Goal: Information Seeking & Learning: Learn about a topic

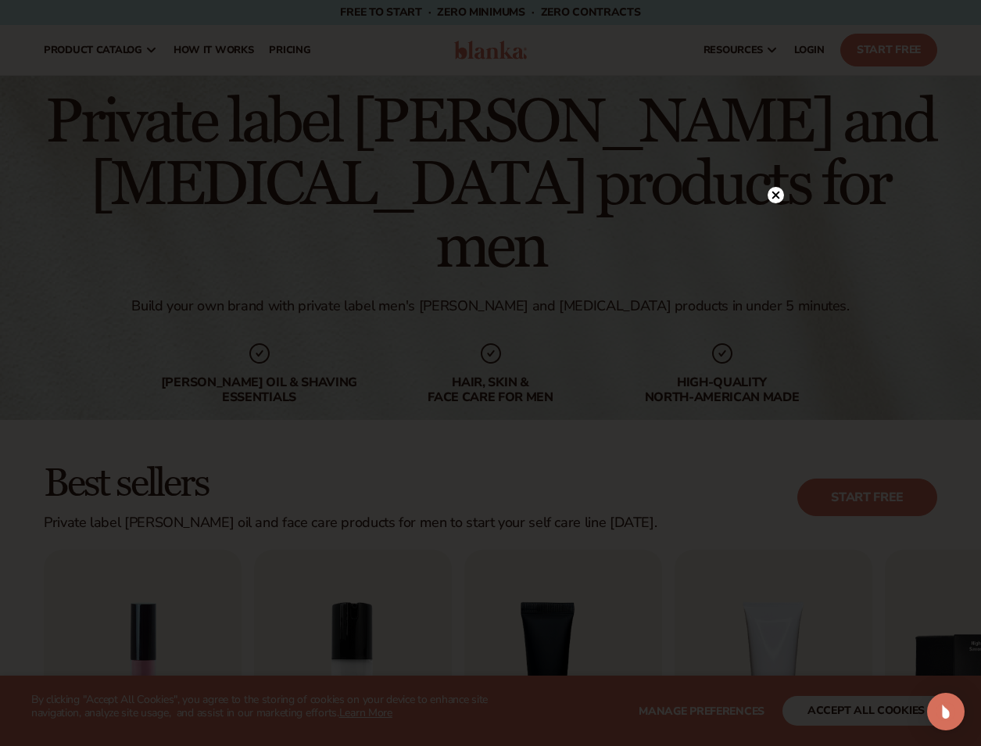
click at [778, 194] on circle at bounding box center [776, 195] width 16 height 16
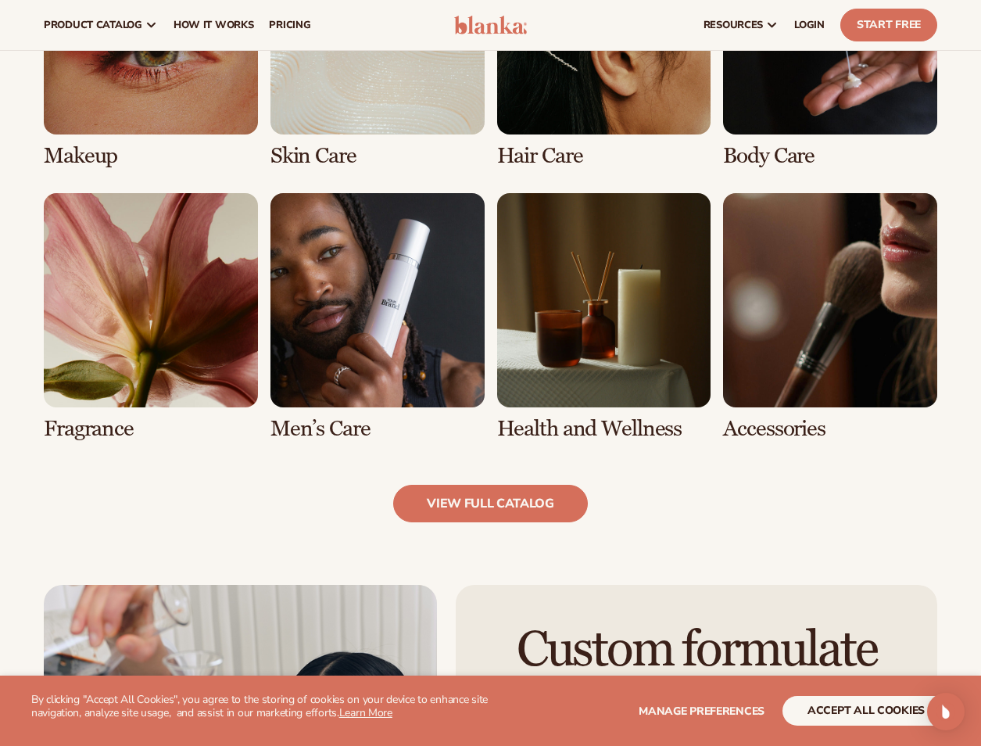
scroll to position [1251, 0]
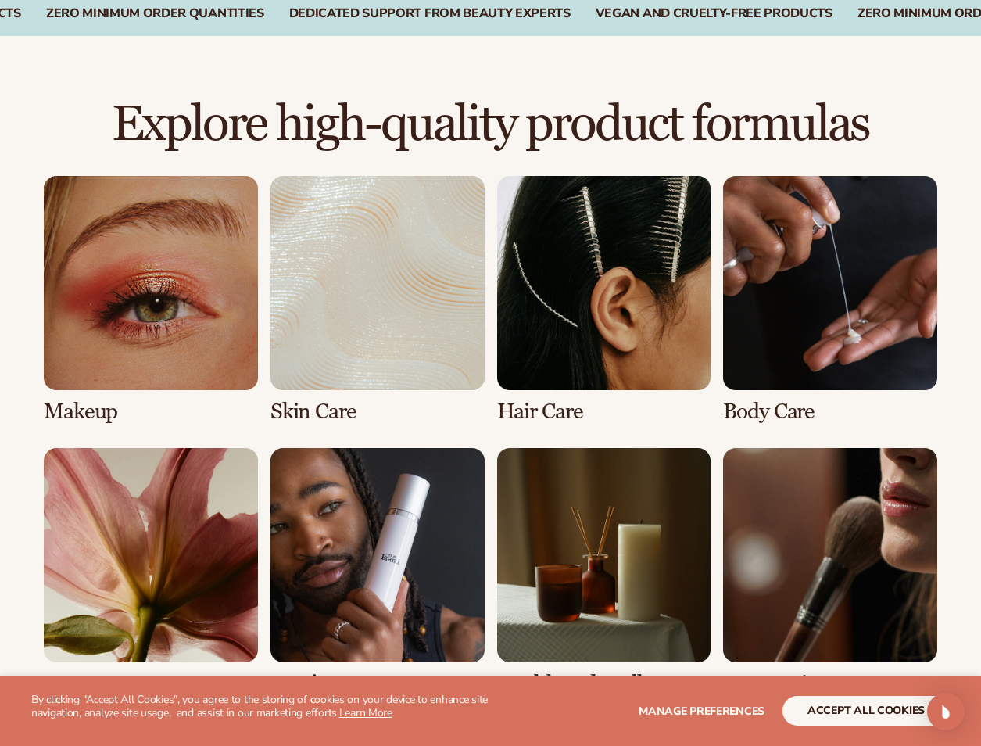
scroll to position [991, 0]
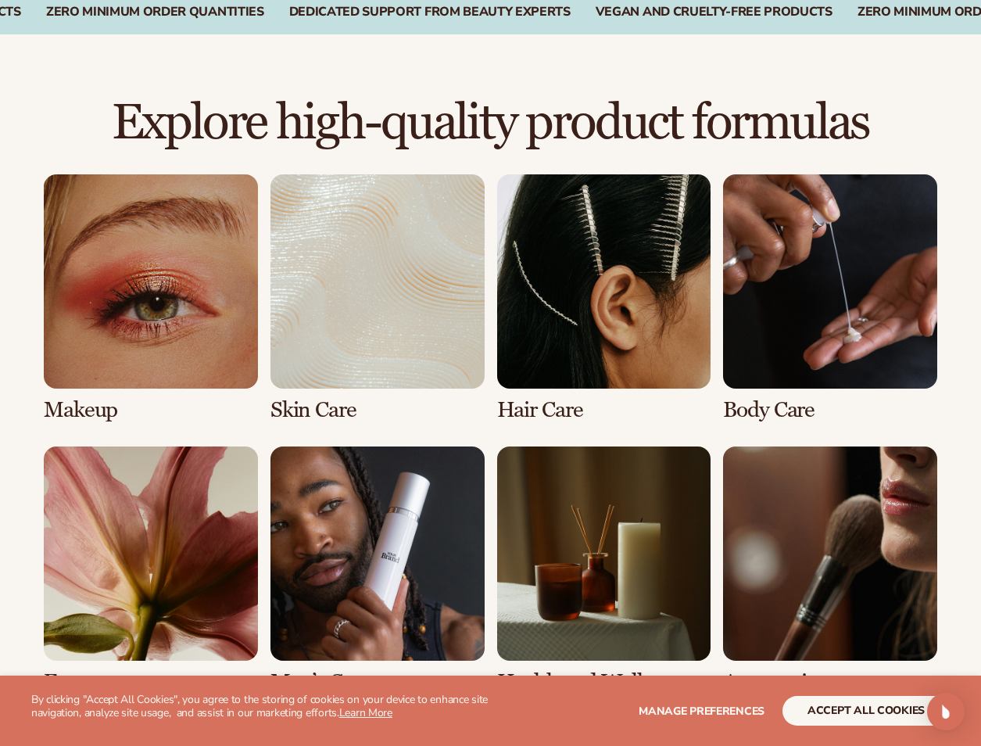
click at [366, 529] on link "6 / 8" at bounding box center [378, 570] width 214 height 248
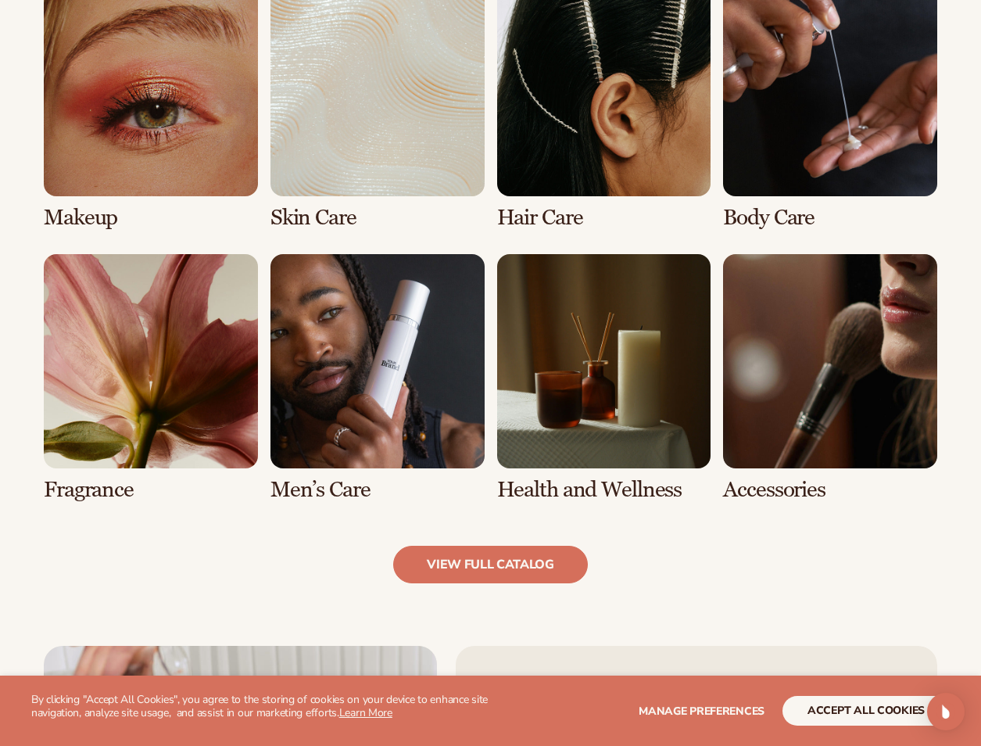
scroll to position [1199, 0]
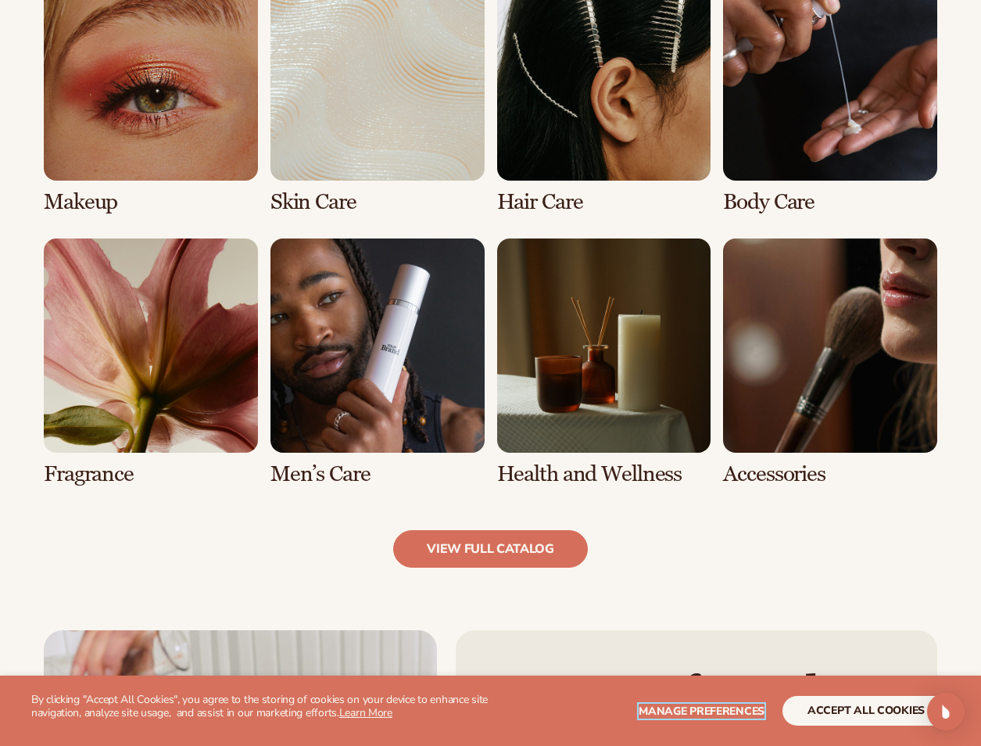
click at [683, 707] on span "Manage preferences" at bounding box center [702, 711] width 126 height 15
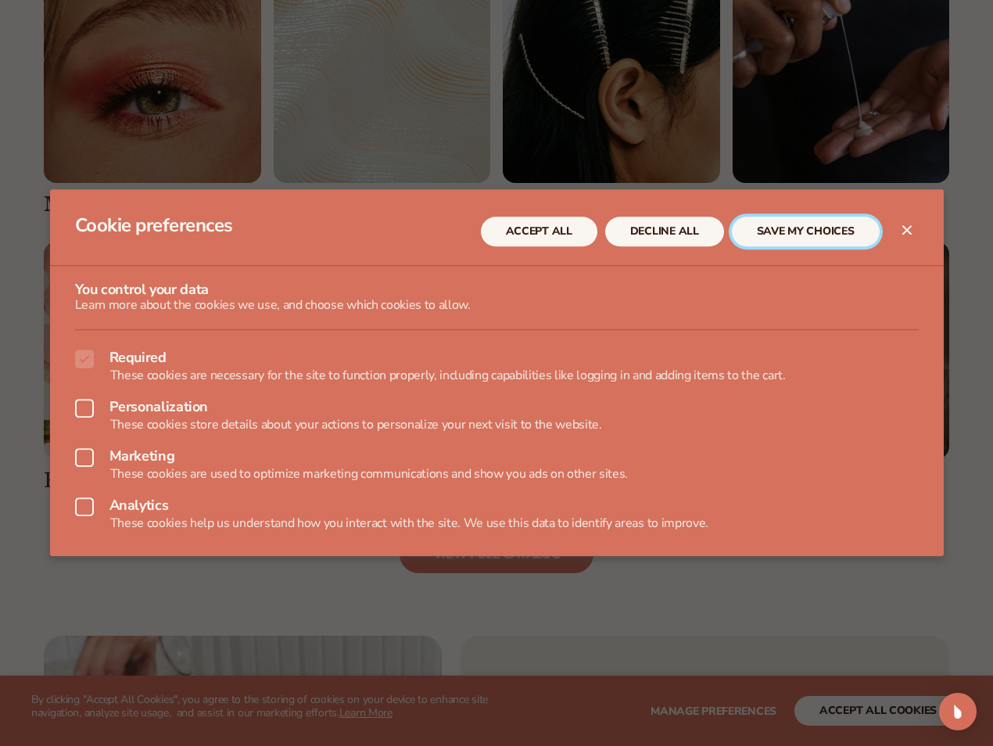
click at [785, 225] on button "SAVE MY CHOICES" at bounding box center [806, 232] width 148 height 30
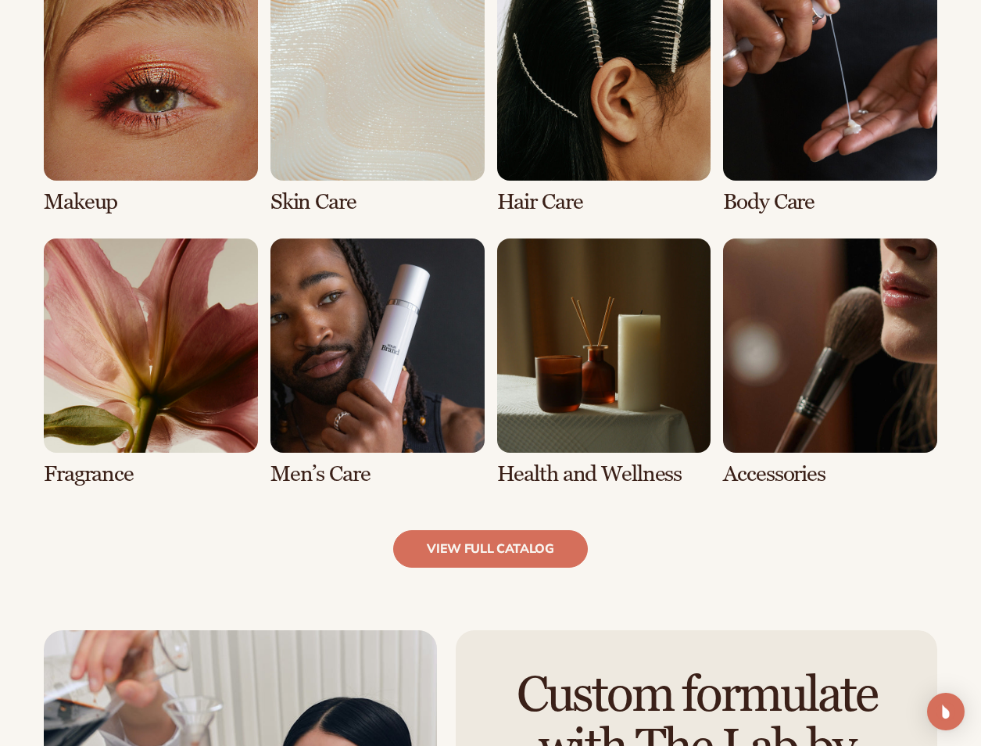
click at [385, 367] on link "6 / 8" at bounding box center [378, 362] width 214 height 248
click at [484, 555] on link "view full catalog" at bounding box center [490, 549] width 195 height 38
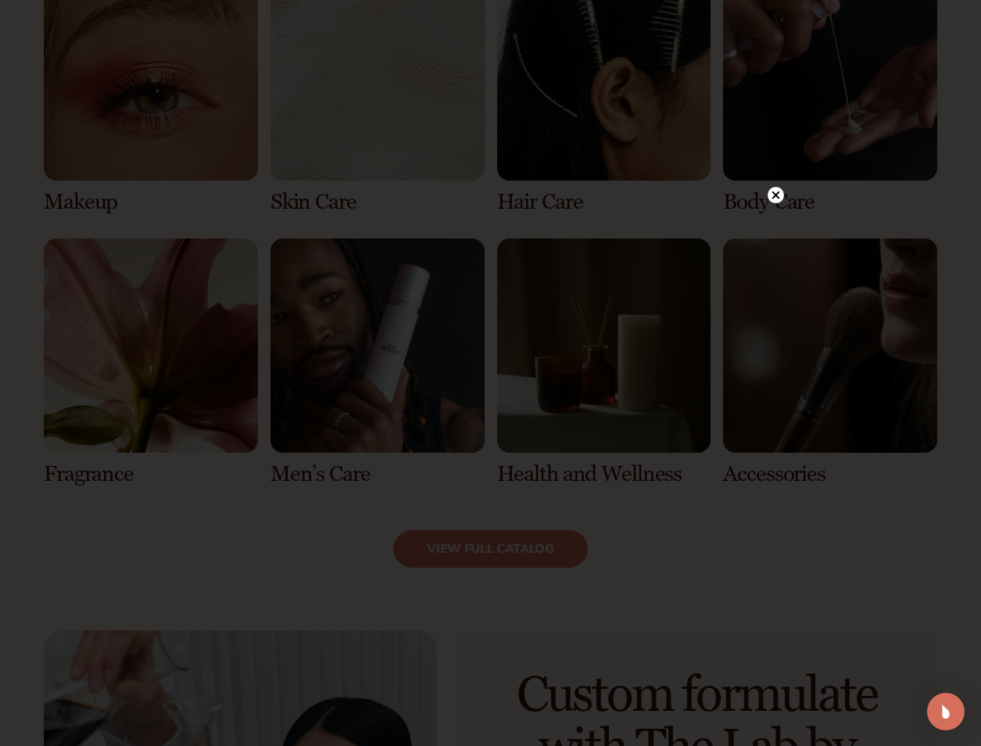
click at [773, 196] on circle at bounding box center [776, 195] width 16 height 16
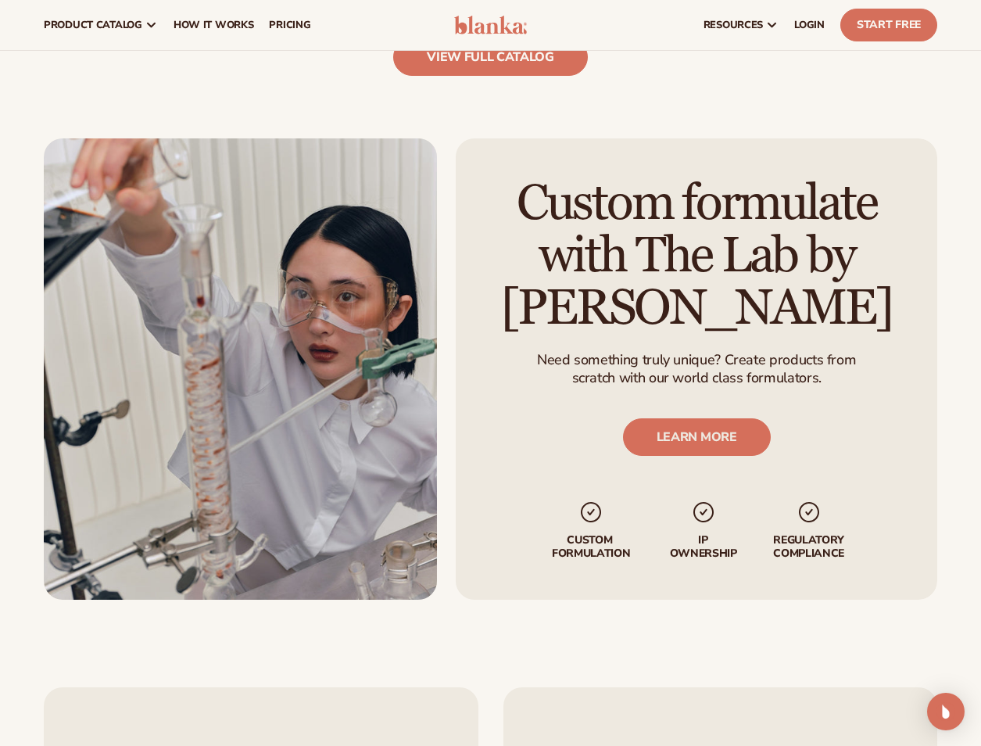
scroll to position [1668, 0]
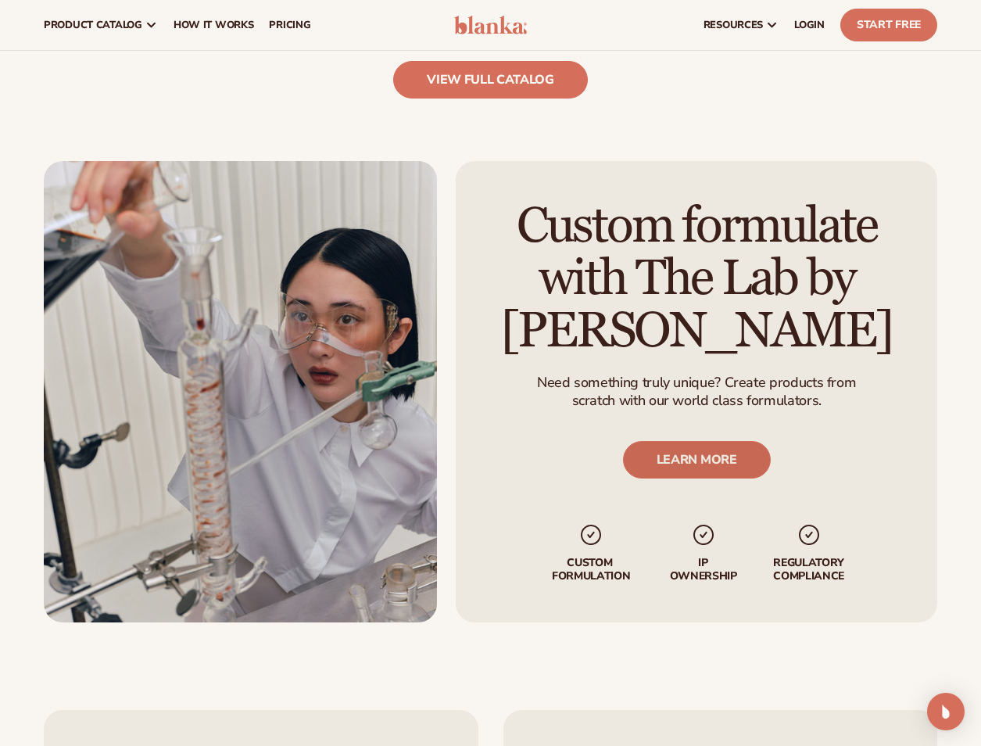
click at [700, 460] on link "LEARN MORE" at bounding box center [696, 460] width 148 height 38
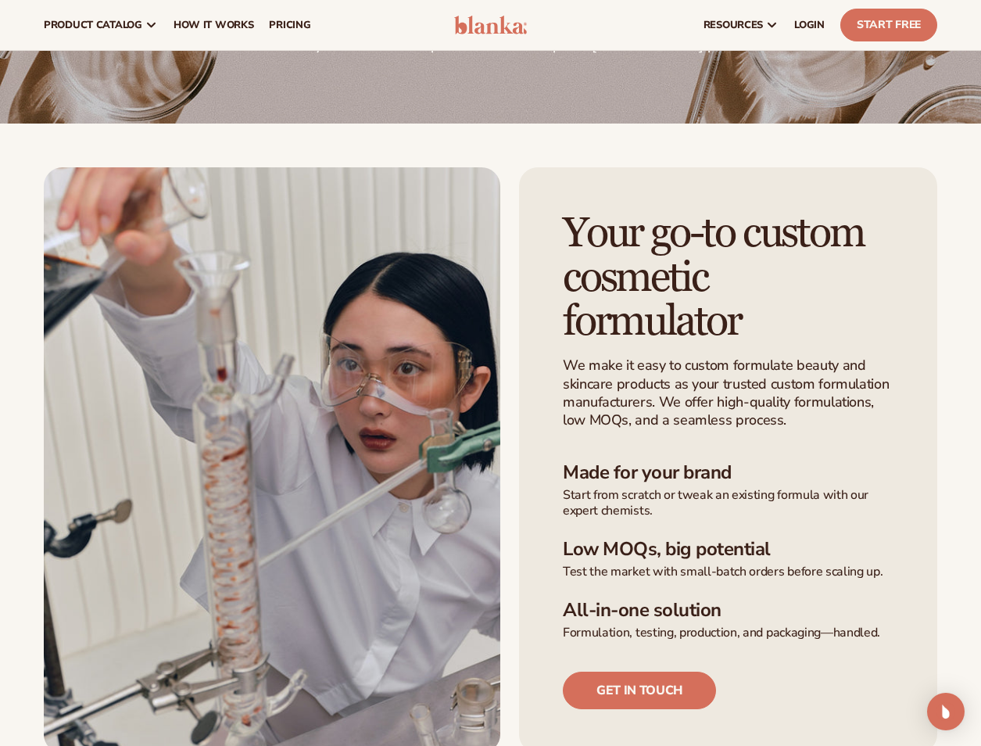
scroll to position [156, 0]
